Goal: Task Accomplishment & Management: Manage account settings

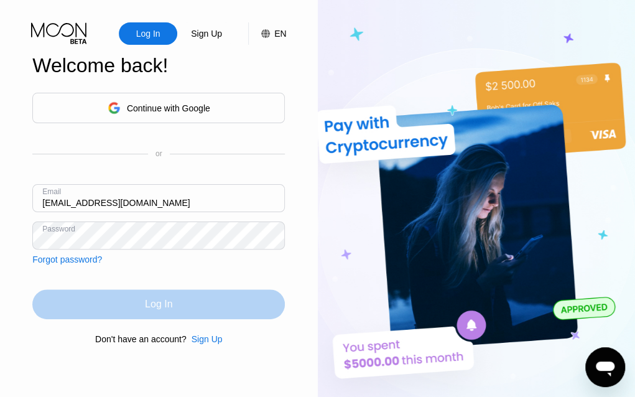
click at [158, 299] on div "Log In" at bounding box center [158, 304] width 27 height 12
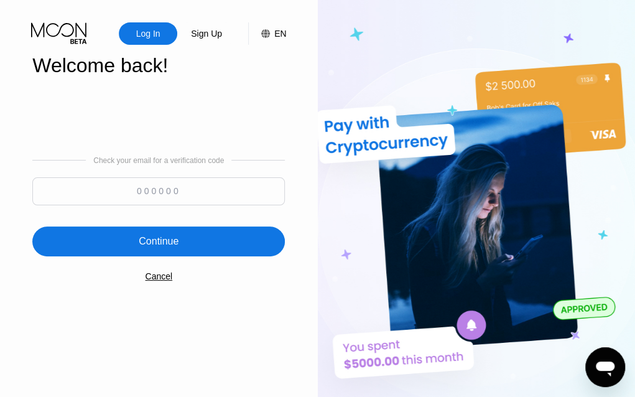
click at [136, 196] on input at bounding box center [158, 191] width 252 height 28
type input "440774"
click at [166, 238] on div "Continue" at bounding box center [159, 241] width 40 height 12
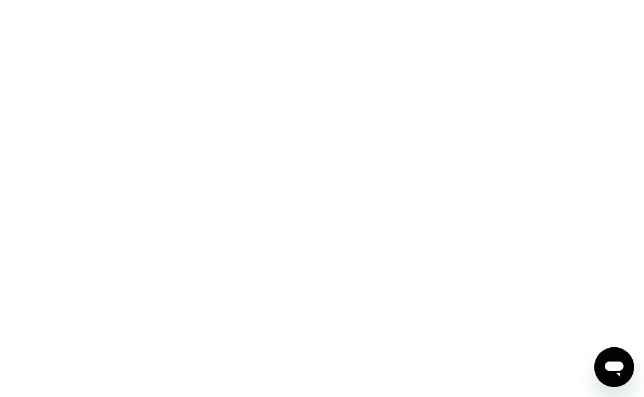
click at [637, 225] on div at bounding box center [322, 198] width 644 height 397
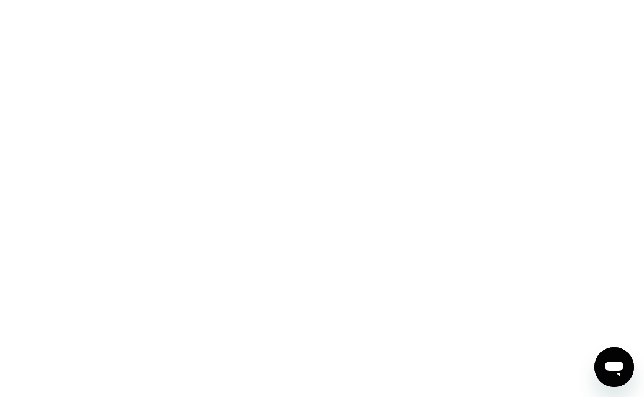
click at [637, 225] on div at bounding box center [322, 198] width 644 height 397
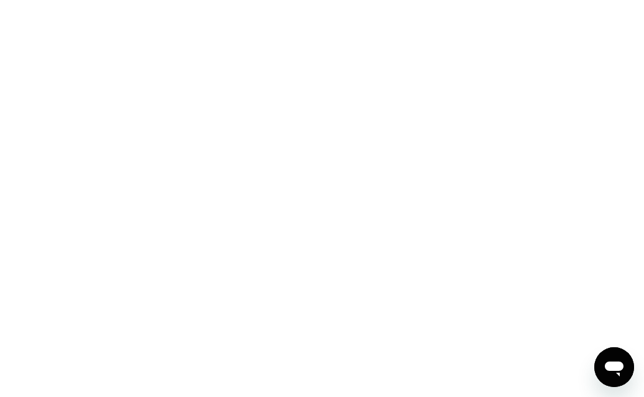
click at [637, 225] on div at bounding box center [322, 198] width 644 height 397
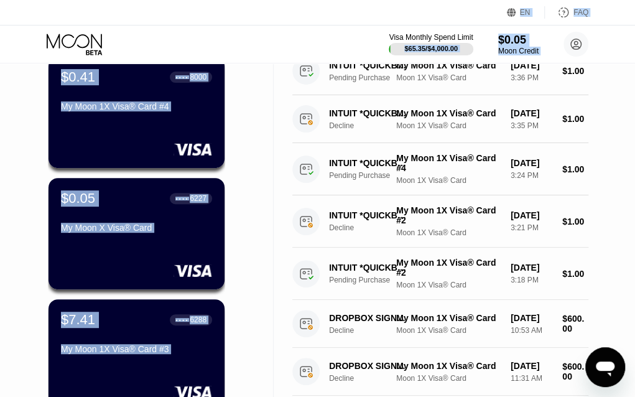
scroll to position [124, 0]
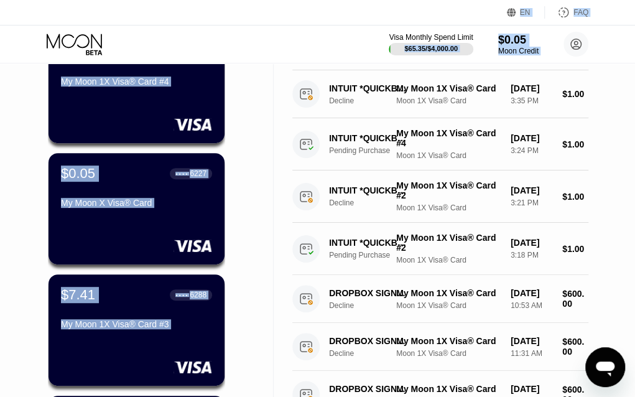
click at [238, 127] on div "Cards New Card Active $0.41 ● ● ● ● 8000 My Moon 1X Visa® Card #4 $0.05 ● ● ● ●…" at bounding box center [137, 307] width 274 height 739
click at [261, 142] on div "Cards New Card Active $0.41 ● ● ● ● 8000 My Moon 1X Visa® Card #4 $0.05 ● ● ● ●…" at bounding box center [137, 307] width 274 height 739
click at [152, 334] on div "My Moon 1X Visa® Card #3" at bounding box center [136, 326] width 151 height 15
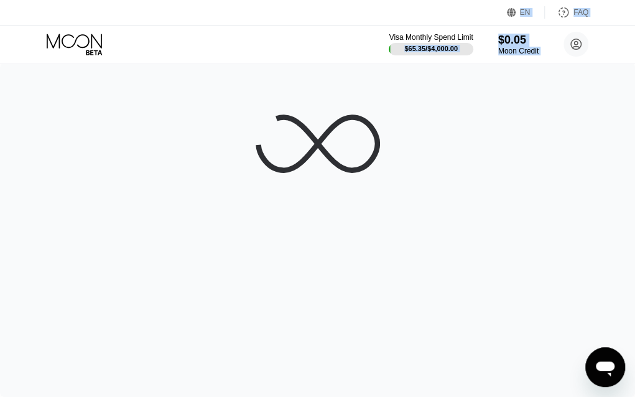
click at [444, 236] on div at bounding box center [317, 230] width 635 height 334
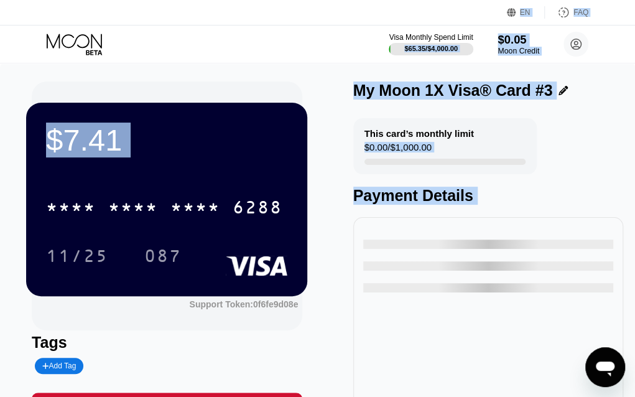
click at [458, 17] on div "EN Language Select an item Save FAQ" at bounding box center [317, 12] width 635 height 25
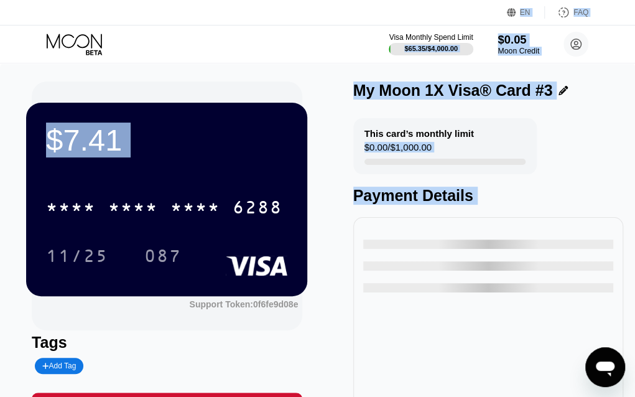
click at [458, 17] on div "EN Language Select an item Save FAQ" at bounding box center [317, 12] width 635 height 25
click at [242, 216] on div "6288" at bounding box center [258, 209] width 50 height 20
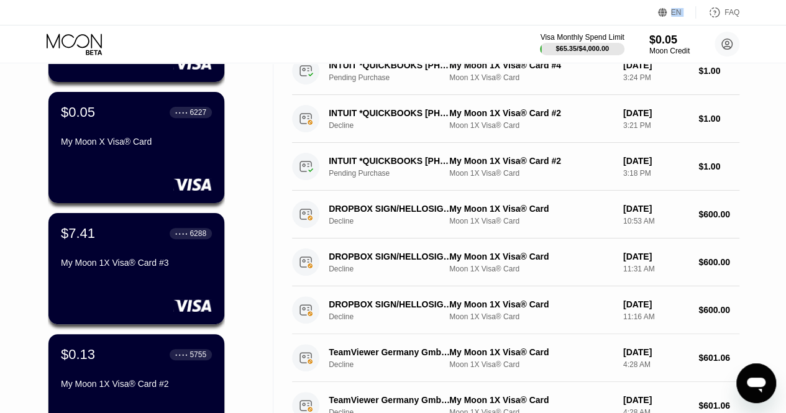
scroll to position [199, 0]
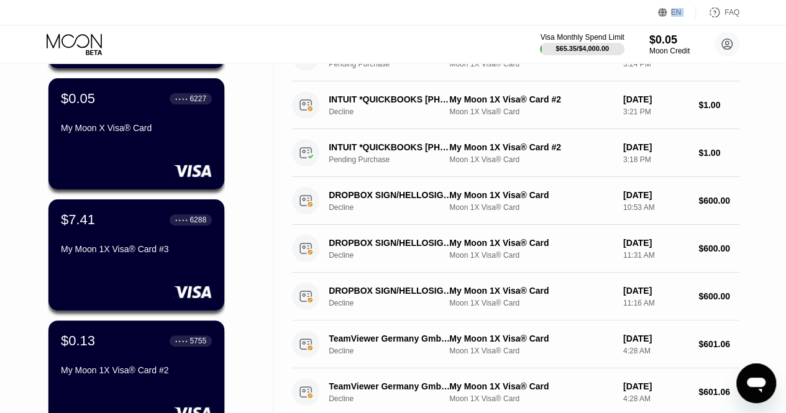
click at [160, 394] on div "$0.13 ● ● ● ● 5755 My Moon 1X Visa® Card #2" at bounding box center [136, 376] width 176 height 111
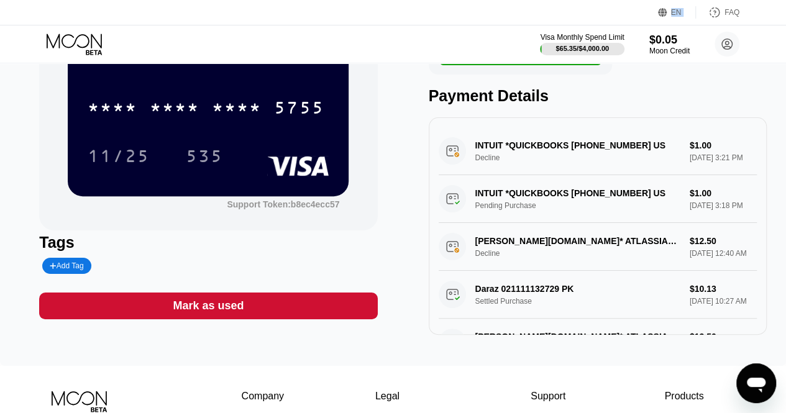
scroll to position [538, 0]
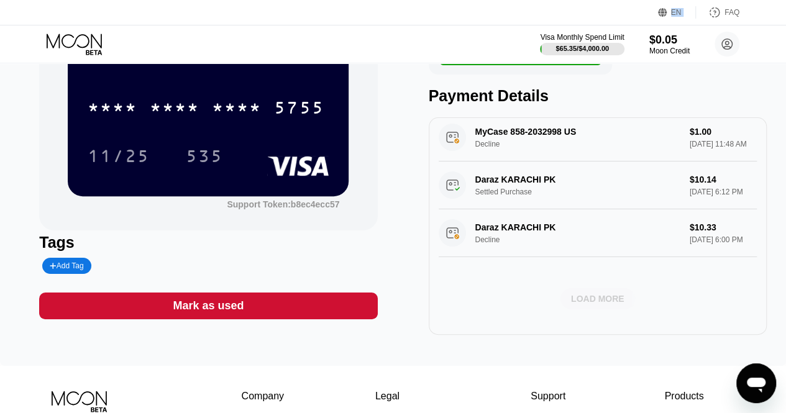
click at [589, 300] on div "LOAD MORE" at bounding box center [597, 298] width 53 height 11
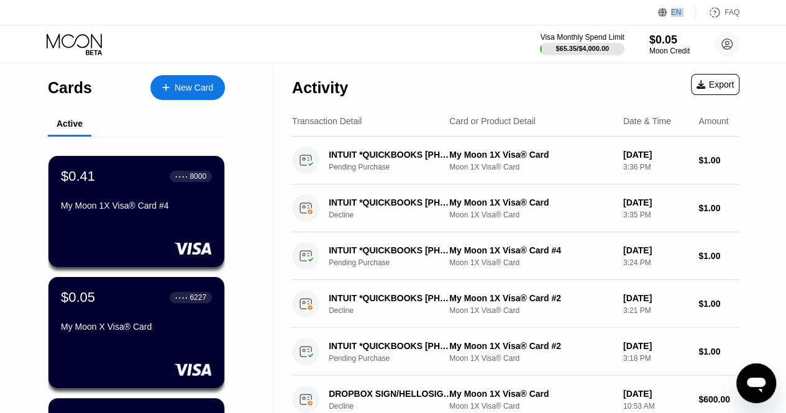
scroll to position [16, 0]
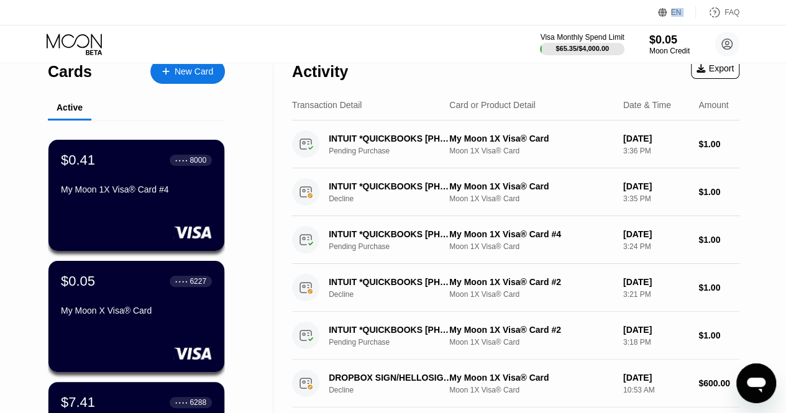
click at [111, 348] on div at bounding box center [136, 354] width 151 height 12
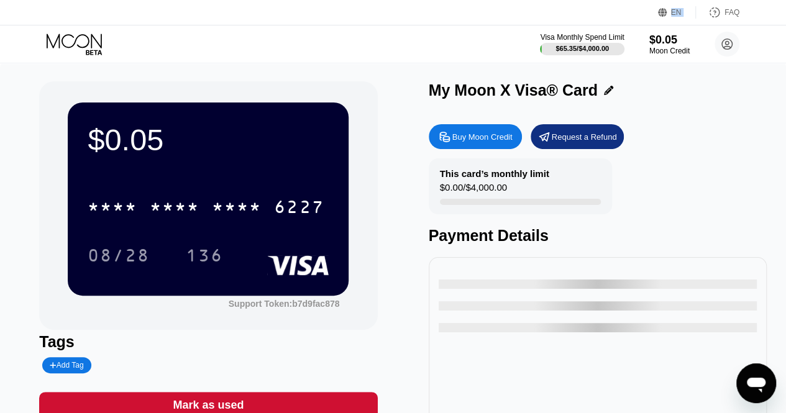
click at [280, 167] on div "$0.05 * * * * * * * * * * * * 6227 08/28 136" at bounding box center [208, 199] width 281 height 193
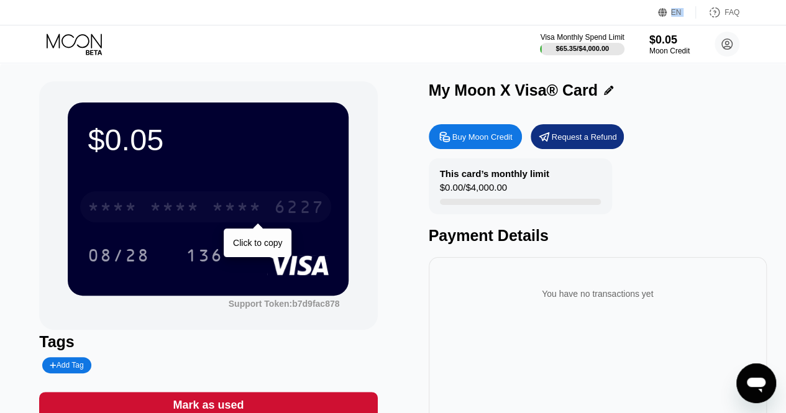
click at [265, 200] on div "* * * * * * * * * * * * 6227" at bounding box center [205, 206] width 251 height 31
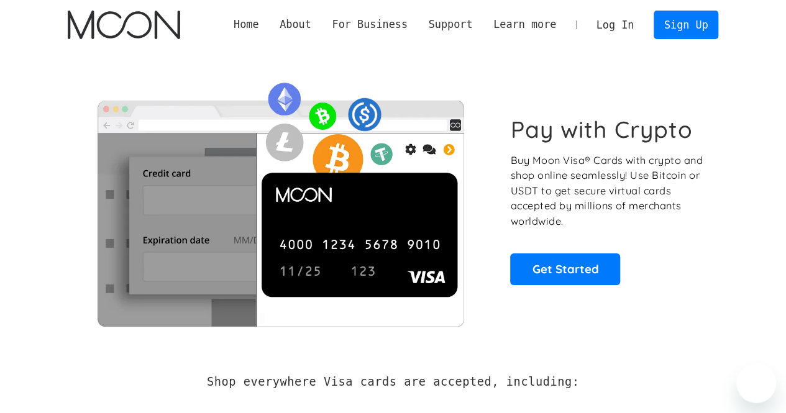
click at [611, 29] on link "Log In" at bounding box center [615, 24] width 58 height 27
